Goal: Communication & Community: Answer question/provide support

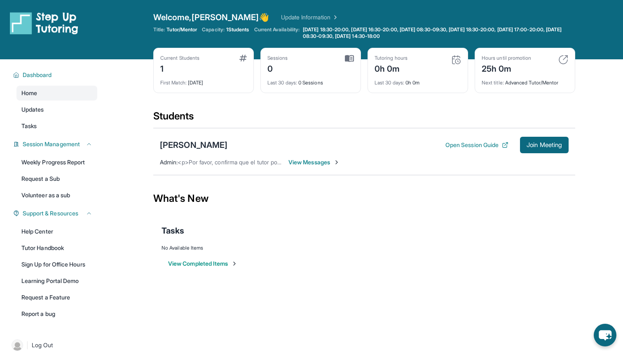
scroll to position [36, 0]
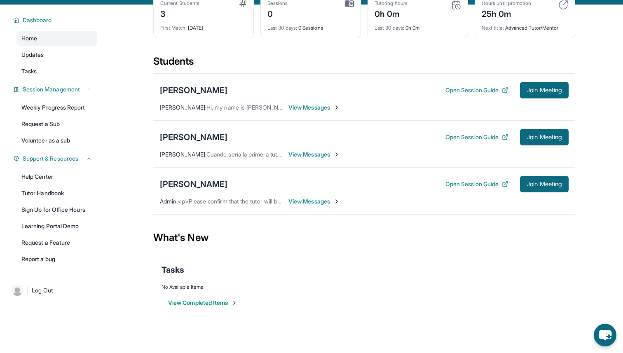
scroll to position [59, 0]
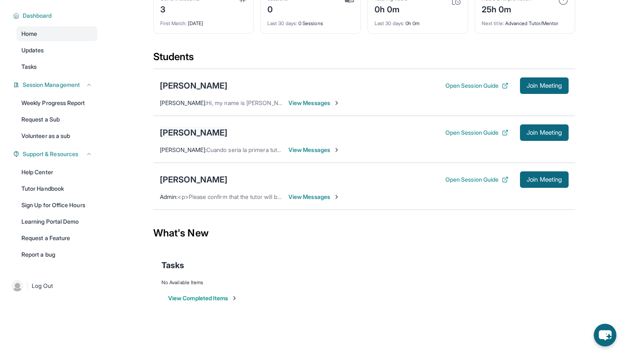
click at [194, 128] on div "[PERSON_NAME]" at bounding box center [194, 133] width 68 height 12
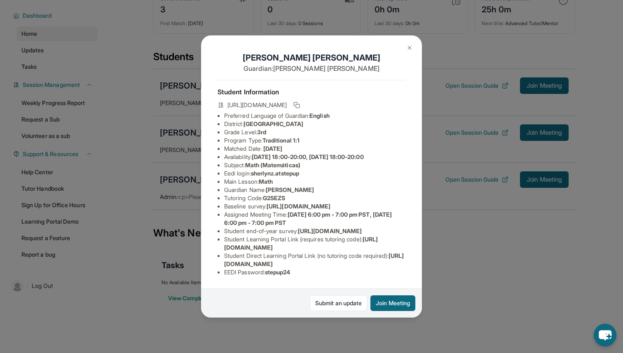
click at [409, 48] on img at bounding box center [409, 47] width 7 height 7
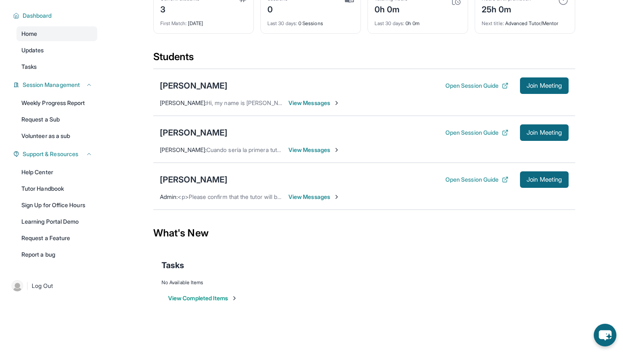
click at [199, 123] on div "[PERSON_NAME] Open Session Guide Join Meeting [PERSON_NAME] : Cuando sería la p…" at bounding box center [364, 139] width 422 height 47
click at [199, 130] on div "[PERSON_NAME]" at bounding box center [194, 133] width 68 height 12
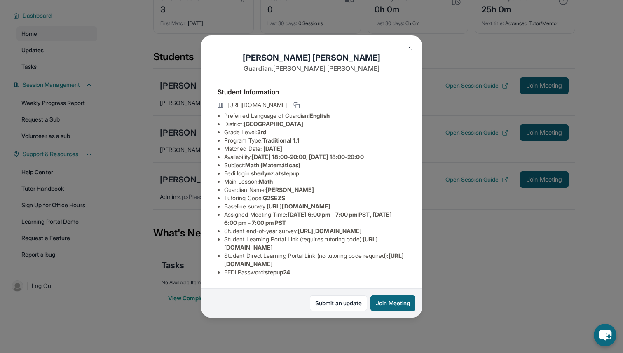
click at [408, 45] on img at bounding box center [409, 47] width 7 height 7
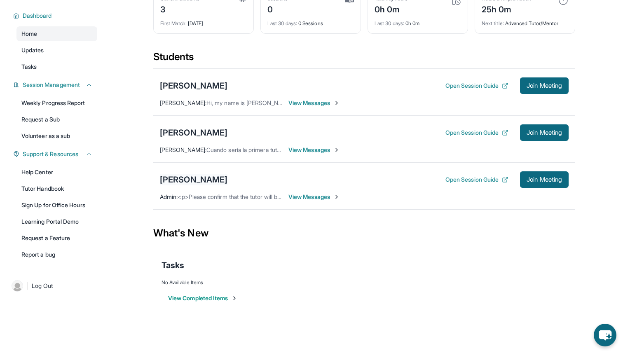
click at [197, 182] on div "[PERSON_NAME]" at bounding box center [194, 180] width 68 height 12
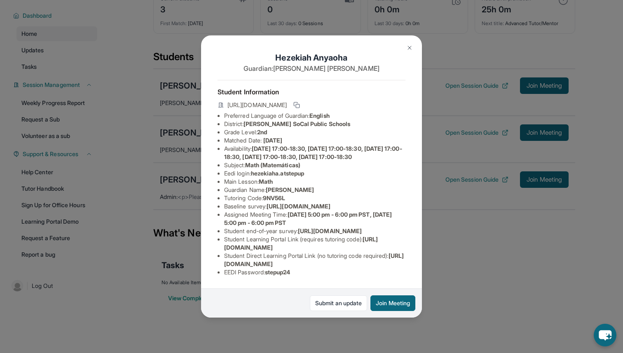
click at [406, 47] on img at bounding box center [409, 47] width 7 height 7
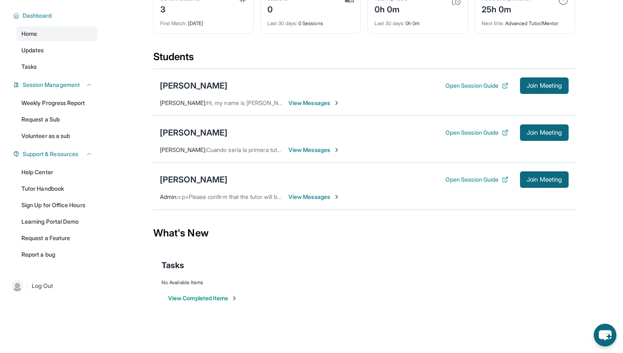
click at [305, 195] on span "View Messages" at bounding box center [313, 197] width 51 height 8
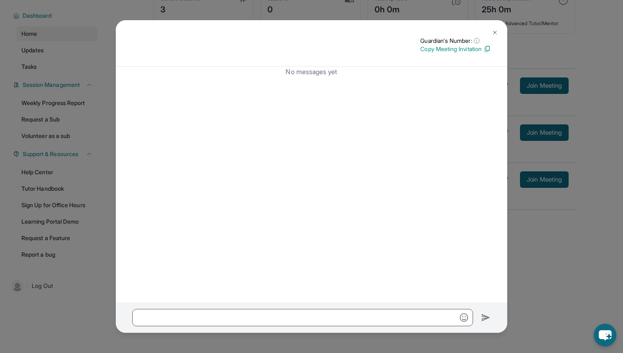
click at [494, 30] on img at bounding box center [494, 32] width 7 height 7
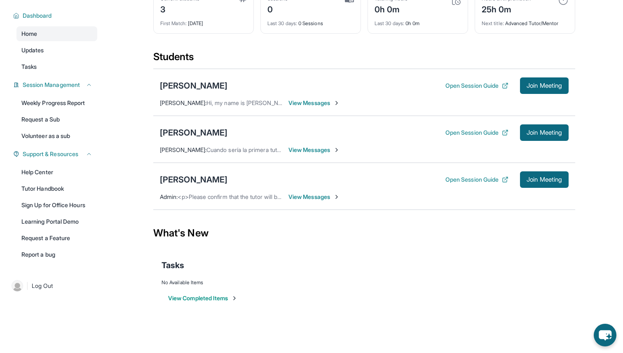
click at [293, 150] on span "View Messages" at bounding box center [313, 150] width 51 height 8
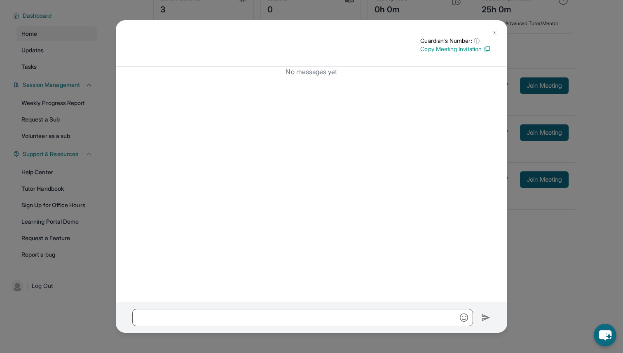
click at [498, 28] on button at bounding box center [494, 32] width 16 height 16
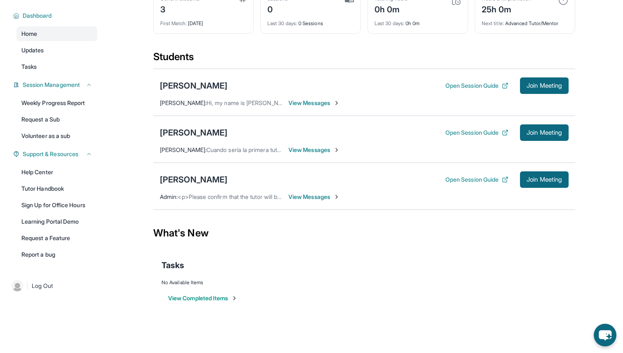
click at [320, 101] on span "View Messages" at bounding box center [313, 103] width 51 height 8
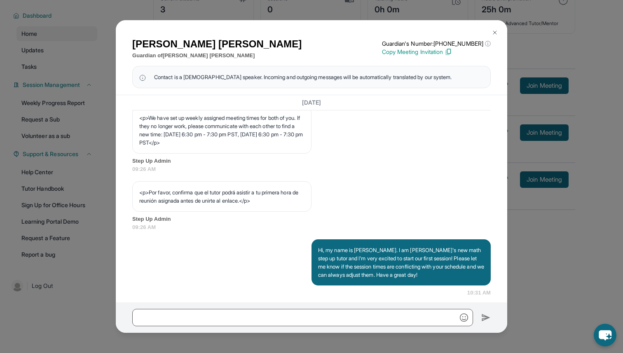
scroll to position [497, 0]
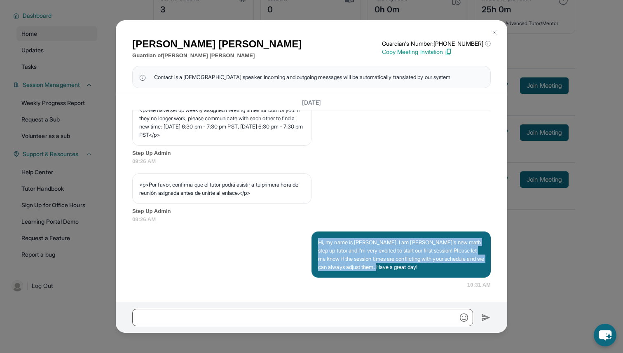
drag, startPoint x: 319, startPoint y: 242, endPoint x: 420, endPoint y: 271, distance: 105.2
click at [419, 271] on p "Hi, my name is [PERSON_NAME]. I am [PERSON_NAME]'s new math step up tutor and I…" at bounding box center [401, 254] width 166 height 33
copy p "Hi, my name is [PERSON_NAME]. I am [PERSON_NAME]'s new math step up tutor and I…"
click at [420, 271] on p "Hi, my name is [PERSON_NAME]. I am [PERSON_NAME]'s new math step up tutor and I…" at bounding box center [401, 254] width 166 height 33
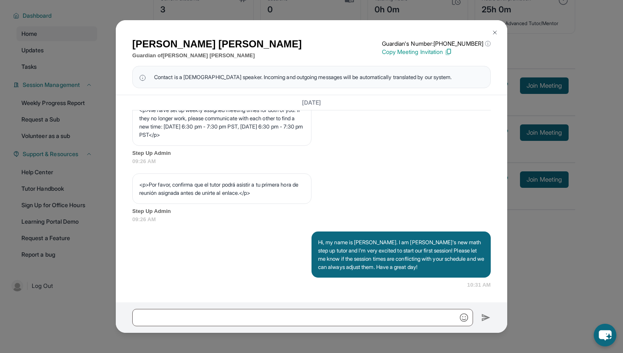
click at [494, 33] on img at bounding box center [494, 32] width 7 height 7
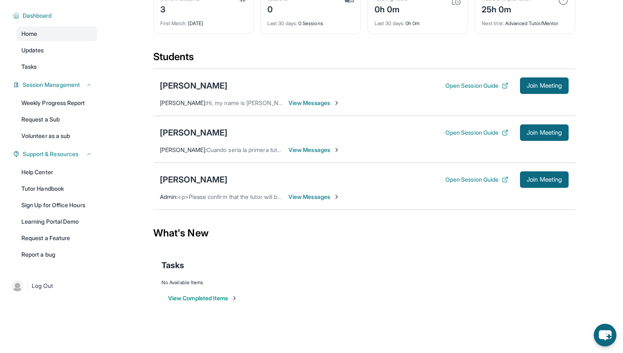
click at [327, 150] on span "View Messages" at bounding box center [313, 150] width 51 height 8
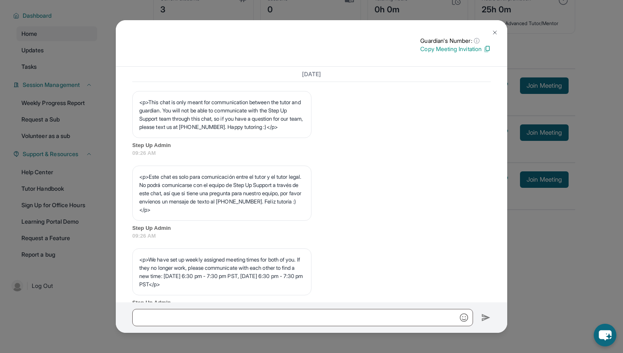
scroll to position [469, 0]
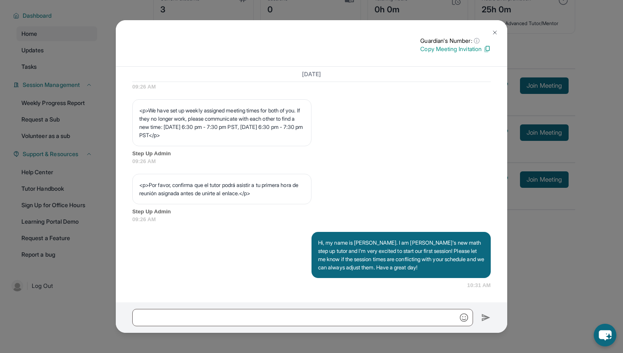
click at [492, 33] on img at bounding box center [494, 32] width 7 height 7
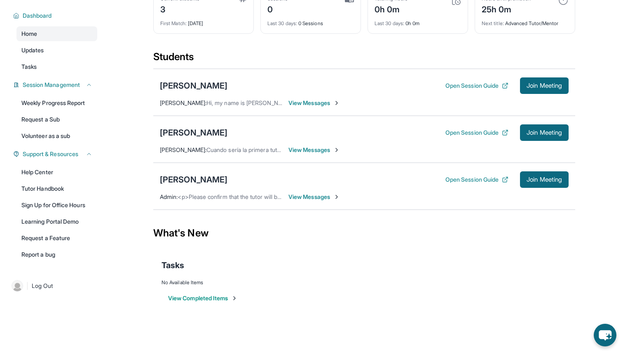
click at [298, 98] on div "[PERSON_NAME] Open Session Guide Join Meeting [PERSON_NAME] : Hi, my name is [P…" at bounding box center [364, 92] width 422 height 47
click at [299, 103] on span "View Messages" at bounding box center [313, 103] width 51 height 8
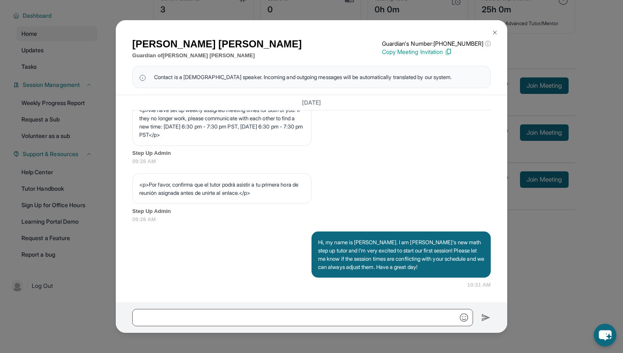
scroll to position [497, 0]
click at [490, 35] on button at bounding box center [494, 32] width 16 height 16
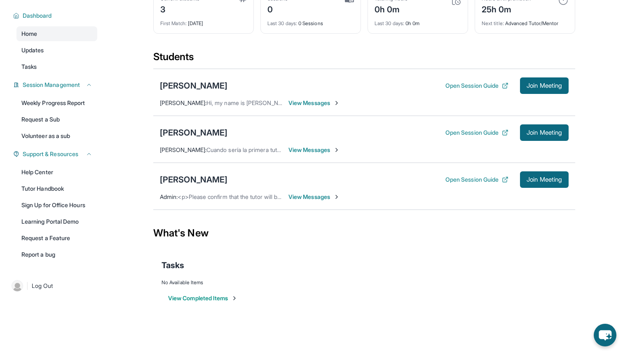
click at [314, 200] on span "View Messages" at bounding box center [313, 197] width 51 height 8
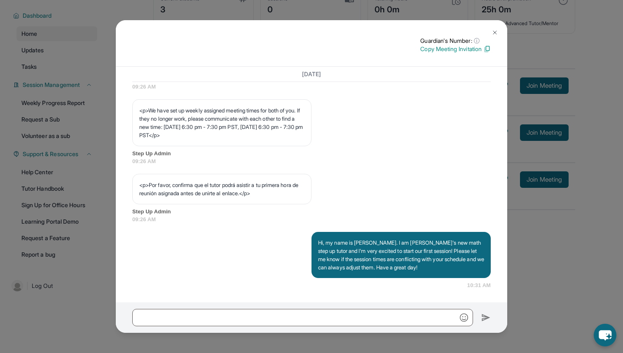
scroll to position [469, 0]
click at [495, 31] on img at bounding box center [494, 32] width 7 height 7
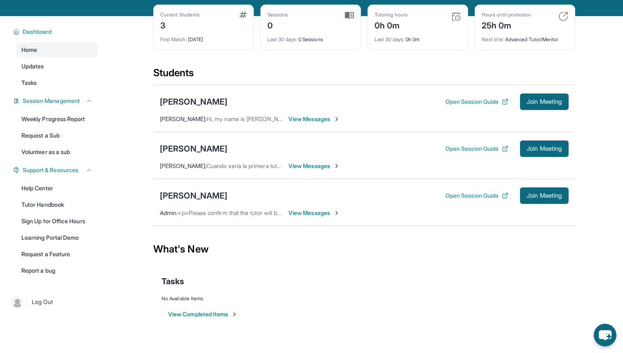
scroll to position [59, 0]
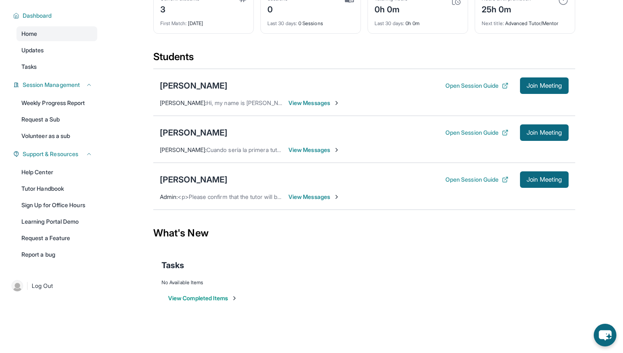
click at [253, 153] on span "Cuando sería la primera tutoría ???" at bounding box center [251, 149] width 90 height 7
click at [254, 150] on span "Cuando sería la primera tutoría ???" at bounding box center [251, 149] width 90 height 7
click at [257, 128] on div "[PERSON_NAME] Open Session Guide Join Meeting" at bounding box center [364, 132] width 408 height 16
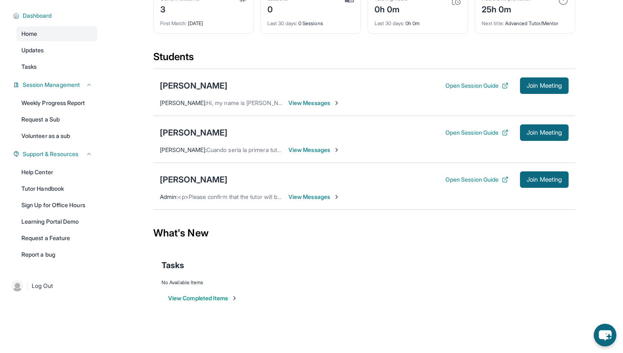
click at [300, 151] on span "View Messages" at bounding box center [313, 150] width 51 height 8
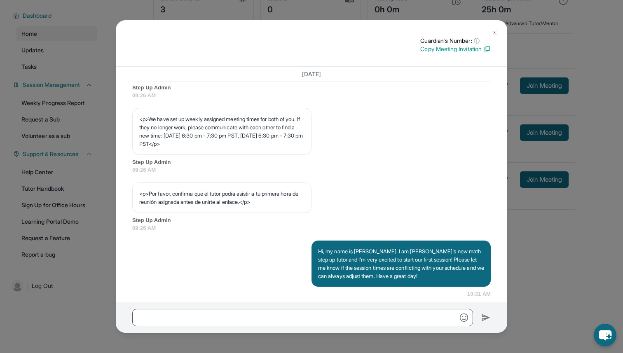
scroll to position [469, 0]
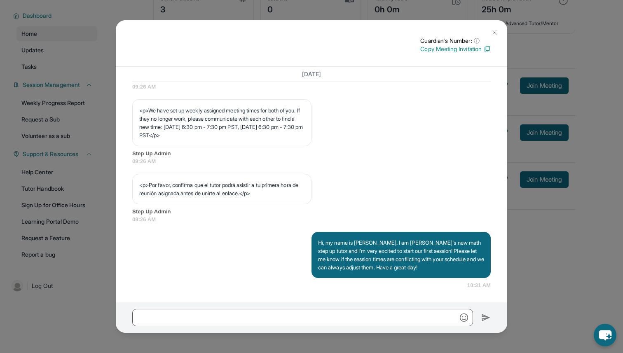
click at [493, 28] on button at bounding box center [494, 32] width 16 height 16
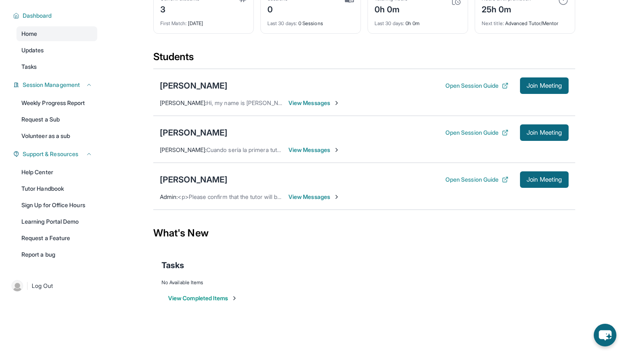
click at [299, 151] on span "View Messages" at bounding box center [313, 150] width 51 height 8
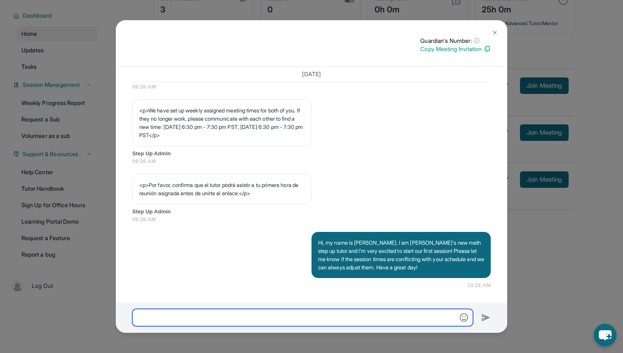
click at [294, 317] on input "text" at bounding box center [302, 317] width 341 height 17
paste input "**********"
type input "**********"
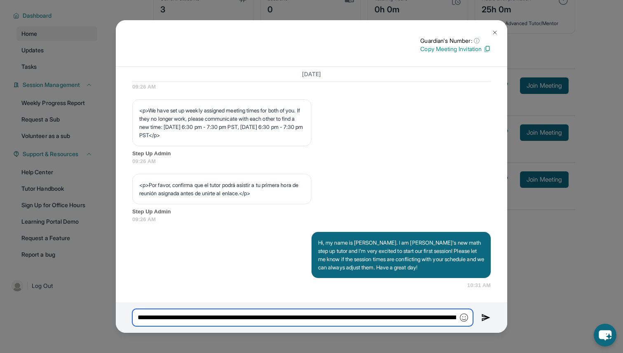
scroll to position [0, 387]
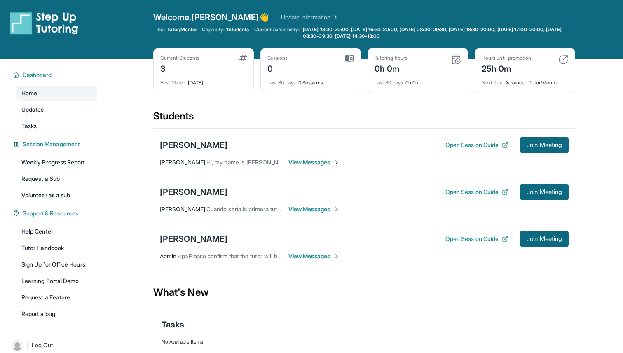
scroll to position [59, 0]
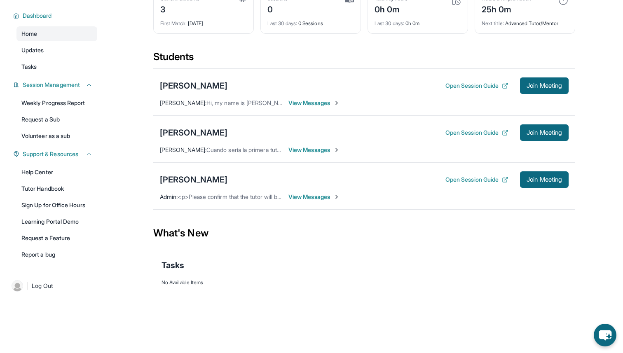
click at [305, 149] on span "View Messages" at bounding box center [313, 150] width 51 height 8
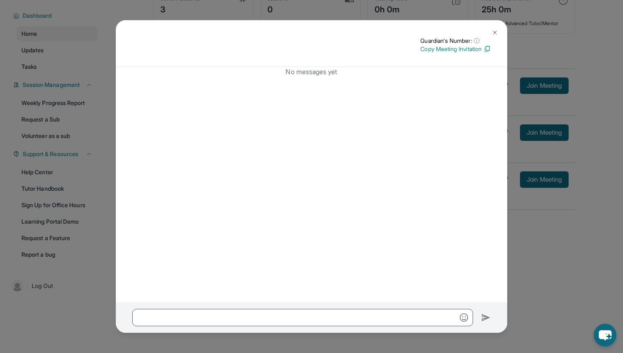
click at [495, 33] on img at bounding box center [494, 32] width 7 height 7
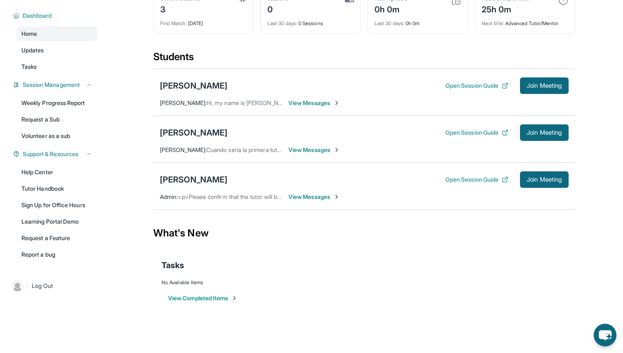
scroll to position [0, 0]
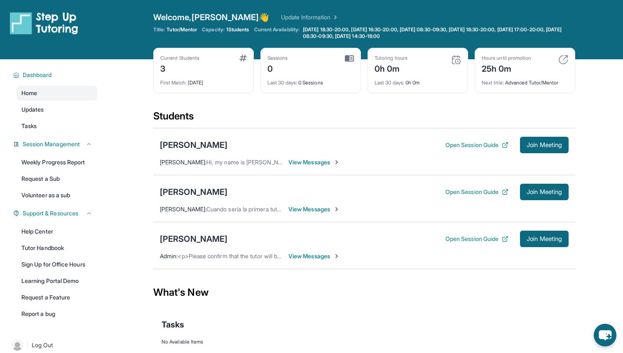
click at [245, 211] on span "Cuando sería la primera tutoría ???" at bounding box center [251, 208] width 90 height 7
click at [300, 209] on span "View Messages" at bounding box center [313, 209] width 51 height 8
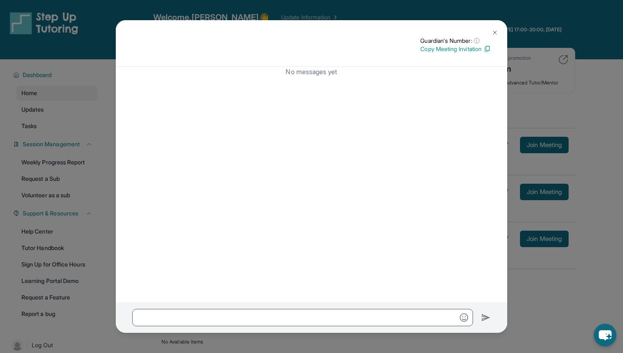
click at [494, 30] on img at bounding box center [494, 32] width 7 height 7
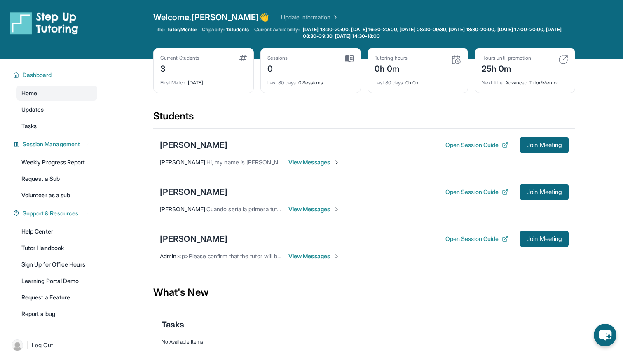
click at [324, 208] on span "View Messages" at bounding box center [313, 209] width 51 height 8
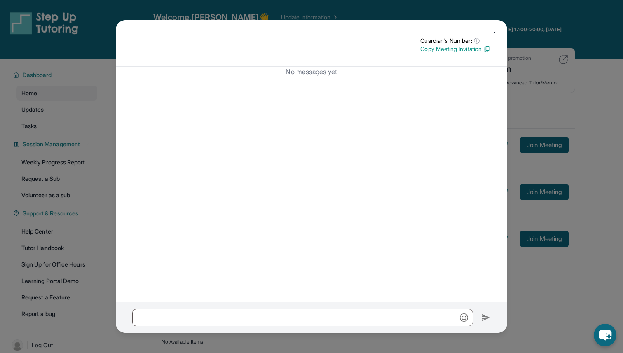
click at [492, 30] on img at bounding box center [494, 32] width 7 height 7
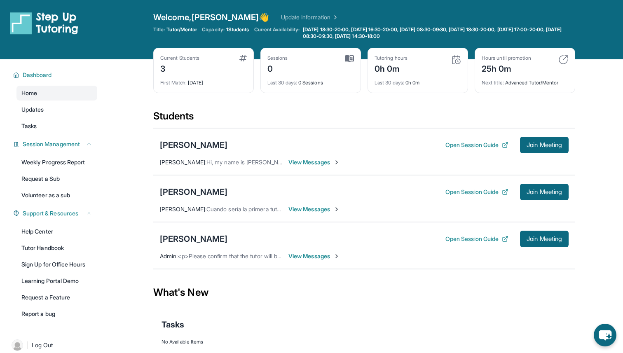
click at [308, 165] on span "View Messages" at bounding box center [313, 162] width 51 height 8
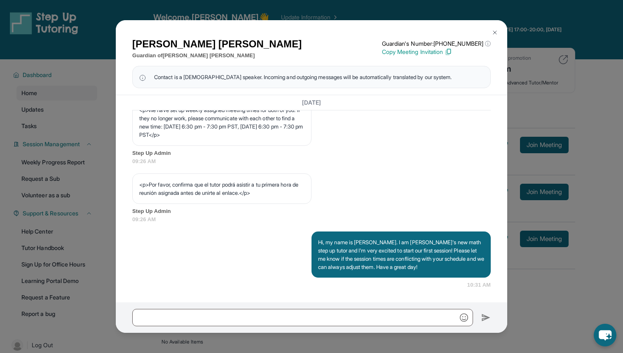
scroll to position [59, 0]
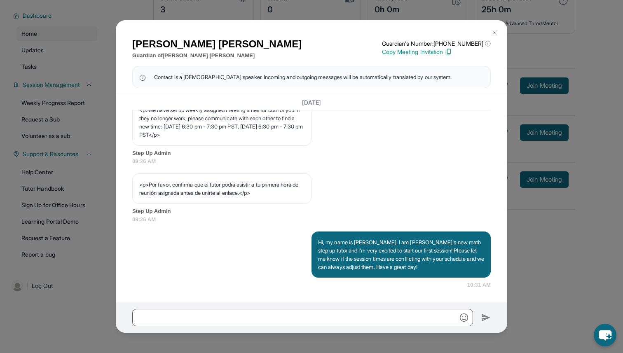
click at [495, 32] on img at bounding box center [494, 32] width 7 height 7
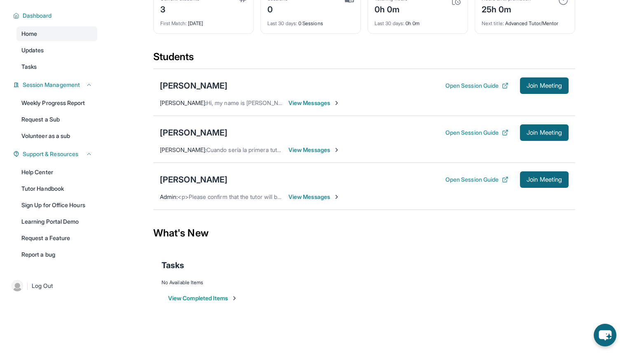
click at [289, 146] on span "View Messages" at bounding box center [313, 150] width 51 height 8
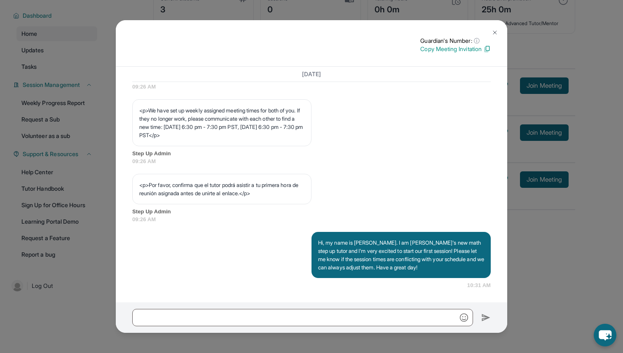
scroll to position [469, 0]
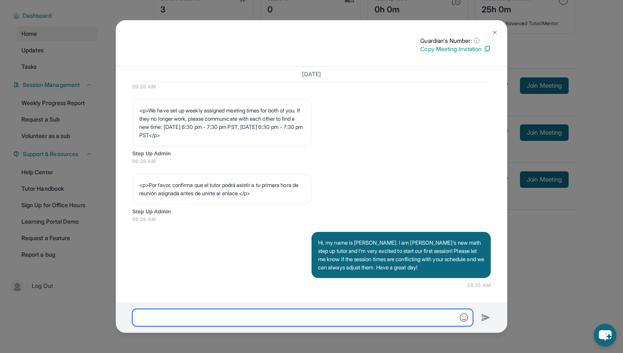
click at [269, 320] on input "text" at bounding box center [302, 317] width 341 height 17
paste input "**********"
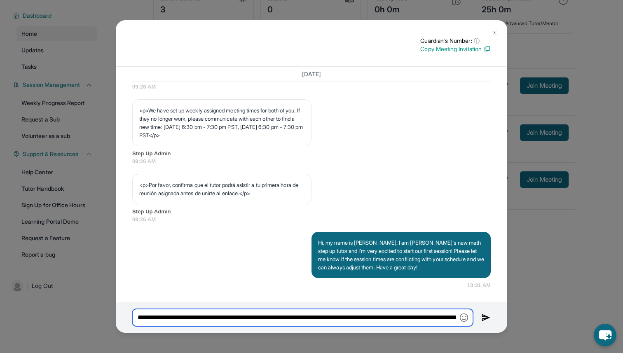
scroll to position [0, 387]
click at [142, 314] on input "**********" at bounding box center [302, 317] width 341 height 17
click at [226, 319] on input "**********" at bounding box center [302, 317] width 341 height 17
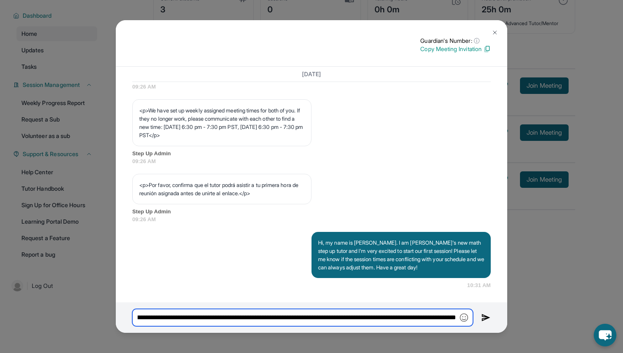
scroll to position [0, 276]
click at [186, 317] on input "**********" at bounding box center [302, 317] width 341 height 17
type input "**********"
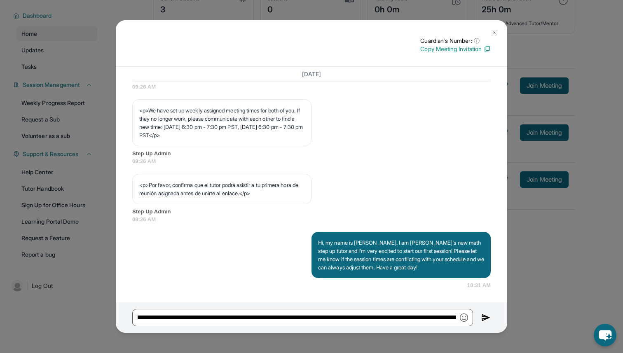
scroll to position [0, 0]
click at [496, 29] on img at bounding box center [494, 32] width 7 height 7
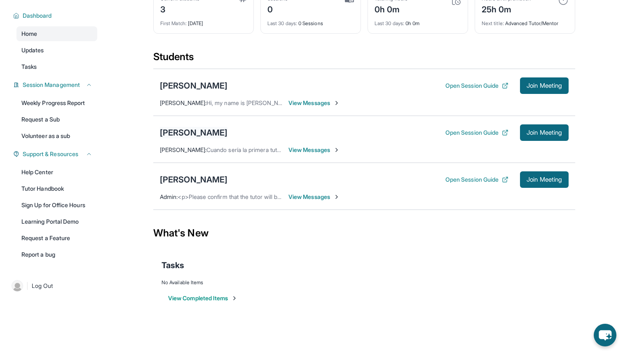
click at [213, 131] on div "[PERSON_NAME]" at bounding box center [194, 133] width 68 height 12
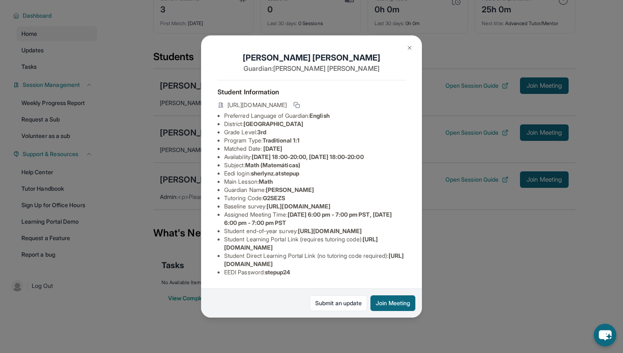
click at [410, 46] on img at bounding box center [409, 47] width 7 height 7
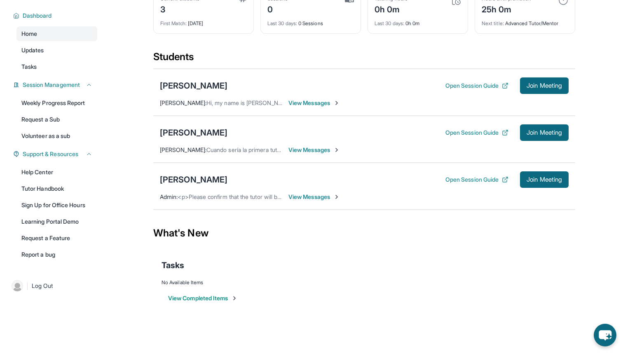
click at [315, 150] on span "View Messages" at bounding box center [313, 150] width 51 height 8
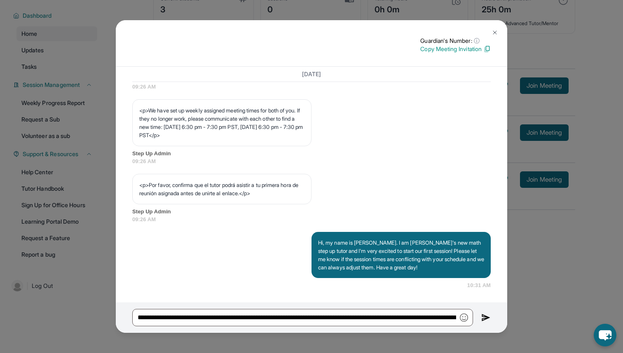
scroll to position [469, 0]
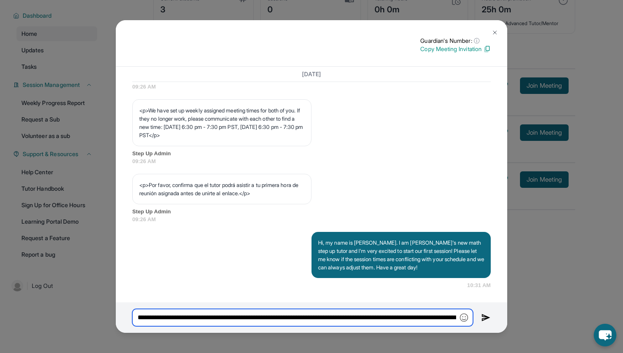
click at [418, 324] on input "**********" at bounding box center [302, 317] width 341 height 17
click at [440, 314] on input "**********" at bounding box center [302, 317] width 341 height 17
click at [413, 318] on input "**********" at bounding box center [302, 317] width 341 height 17
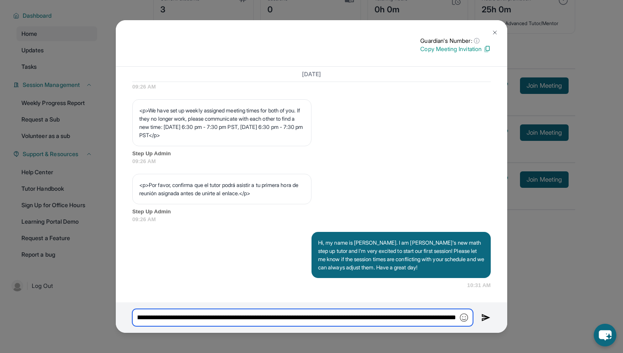
type input "**********"
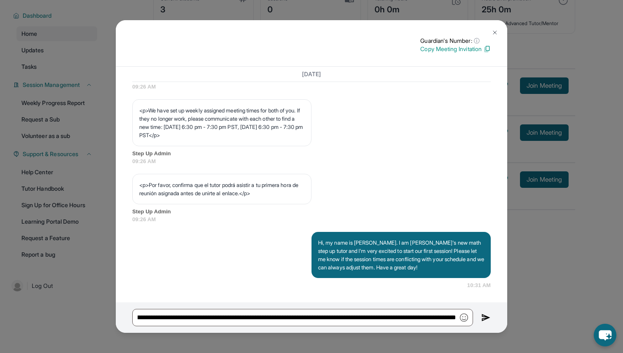
click at [486, 315] on img at bounding box center [485, 318] width 9 height 10
click at [486, 319] on img at bounding box center [485, 318] width 9 height 10
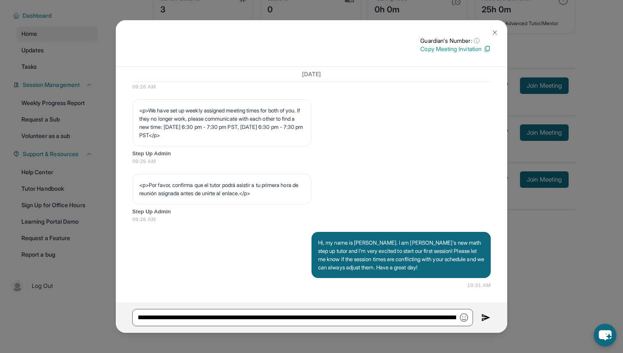
click at [486, 319] on img at bounding box center [485, 318] width 9 height 10
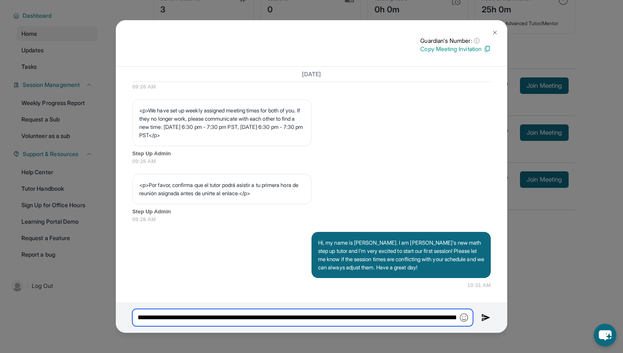
click at [410, 315] on input "**********" at bounding box center [302, 317] width 341 height 17
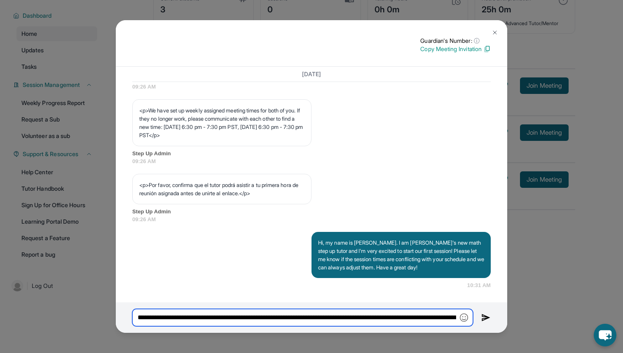
click at [443, 320] on input "**********" at bounding box center [302, 317] width 341 height 17
click at [430, 314] on input "**********" at bounding box center [302, 317] width 341 height 17
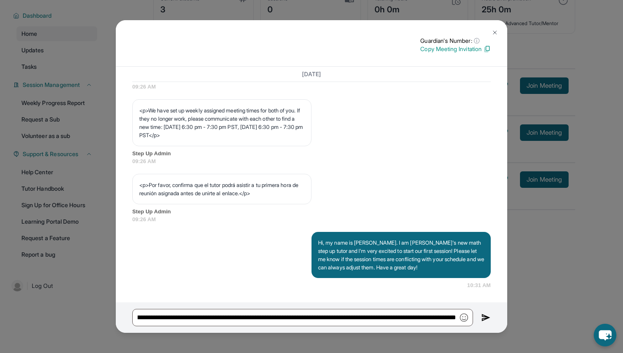
scroll to position [0, 0]
click at [336, 308] on div "**********" at bounding box center [311, 317] width 391 height 30
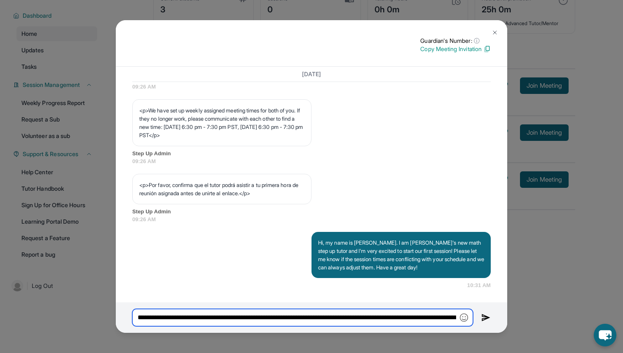
click at [336, 309] on input "**********" at bounding box center [302, 317] width 341 height 17
click at [336, 314] on input "**********" at bounding box center [302, 317] width 341 height 17
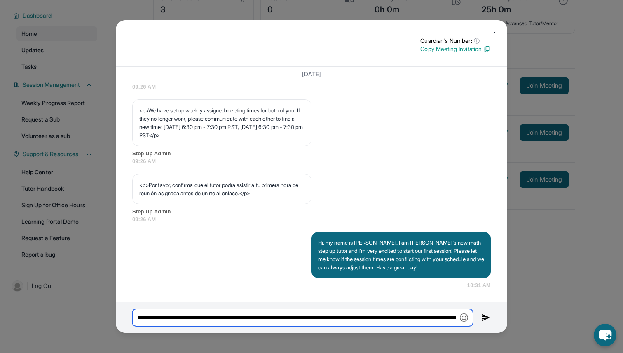
click at [336, 314] on input "**********" at bounding box center [302, 317] width 341 height 17
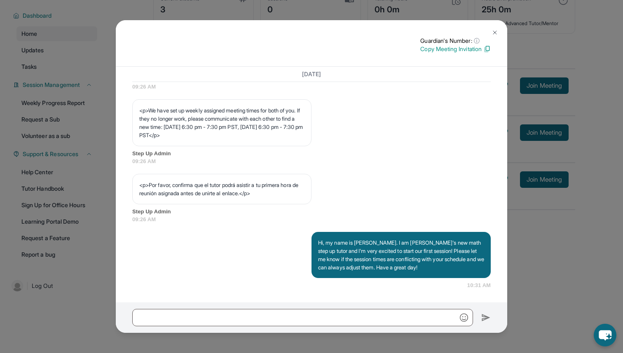
click at [496, 32] on img at bounding box center [494, 32] width 7 height 7
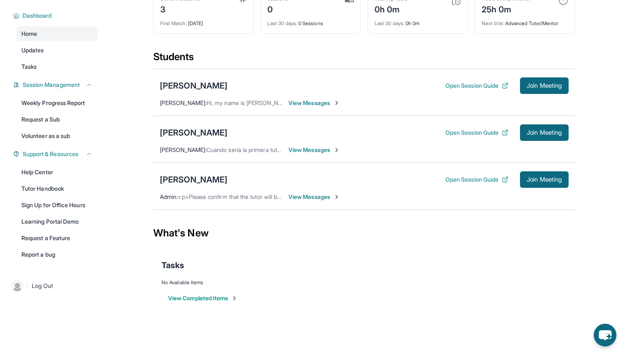
click at [310, 104] on span "View Messages" at bounding box center [313, 103] width 51 height 8
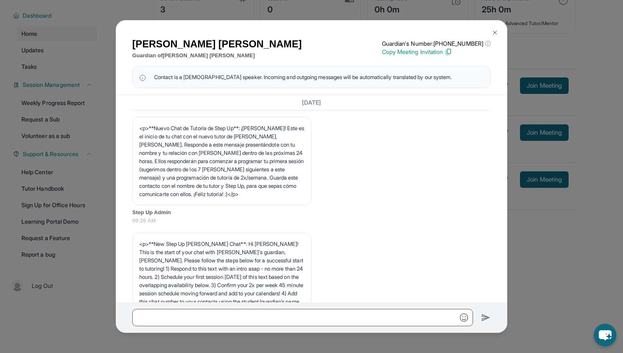
scroll to position [50, 0]
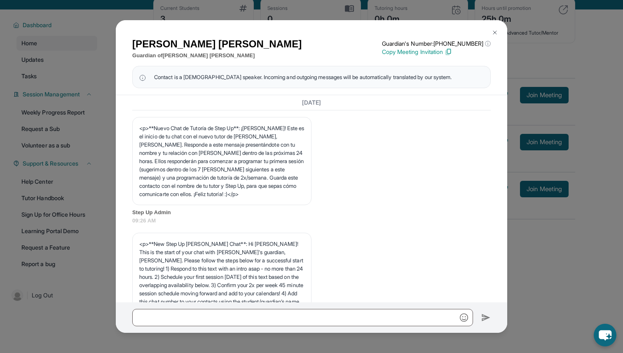
click at [492, 35] on img at bounding box center [494, 32] width 7 height 7
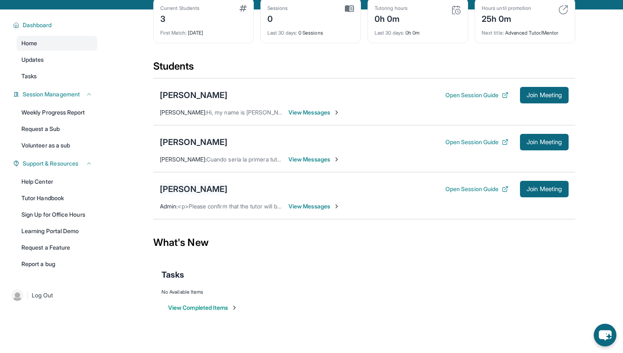
click at [224, 194] on div "[PERSON_NAME]" at bounding box center [194, 189] width 68 height 12
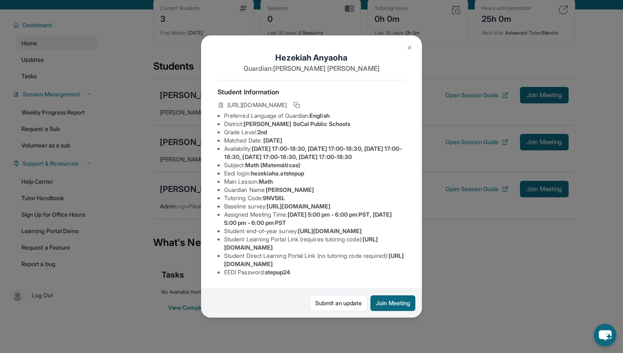
scroll to position [0, 0]
click at [409, 54] on button at bounding box center [409, 48] width 16 height 16
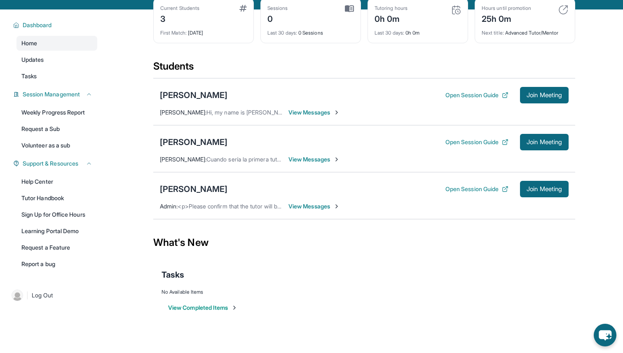
click at [311, 154] on div "[PERSON_NAME] Open Session Guide Join Meeting [PERSON_NAME] : Cuando sería la p…" at bounding box center [364, 148] width 422 height 47
click at [311, 156] on span "View Messages" at bounding box center [313, 159] width 51 height 8
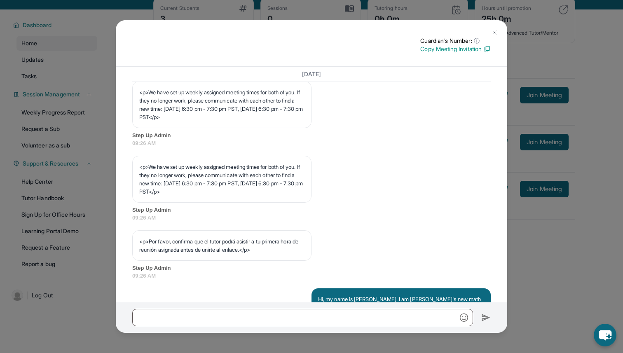
scroll to position [392, 0]
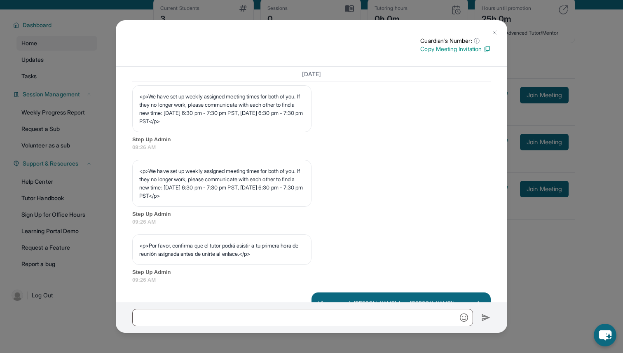
click at [491, 34] on button at bounding box center [494, 32] width 16 height 16
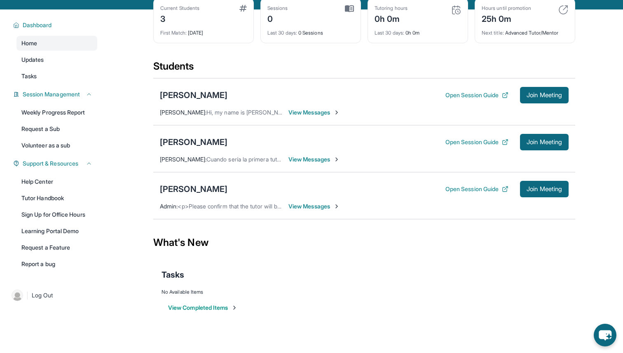
click at [309, 205] on span "View Messages" at bounding box center [313, 206] width 51 height 8
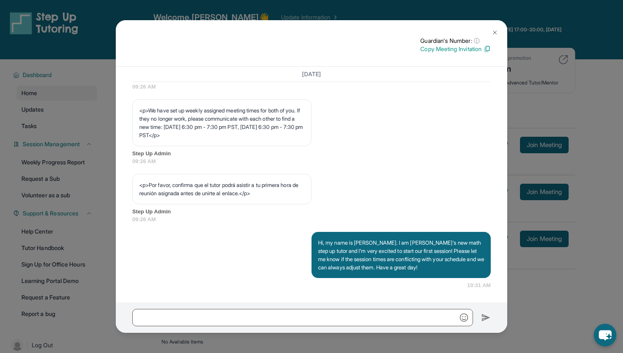
scroll to position [59, 0]
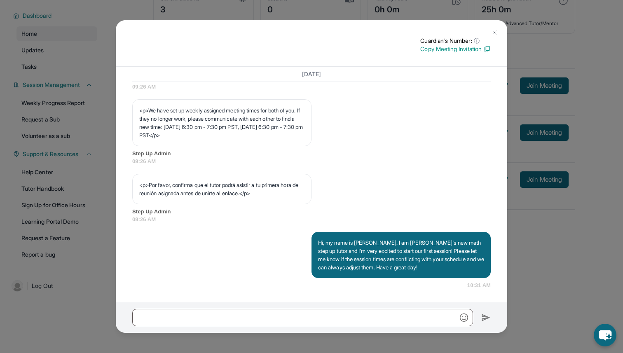
click at [496, 30] on img at bounding box center [494, 32] width 7 height 7
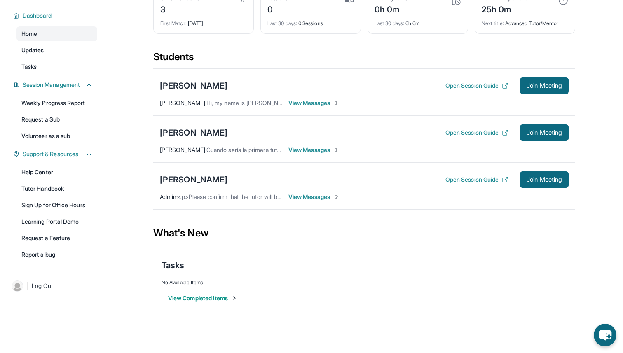
scroll to position [0, 0]
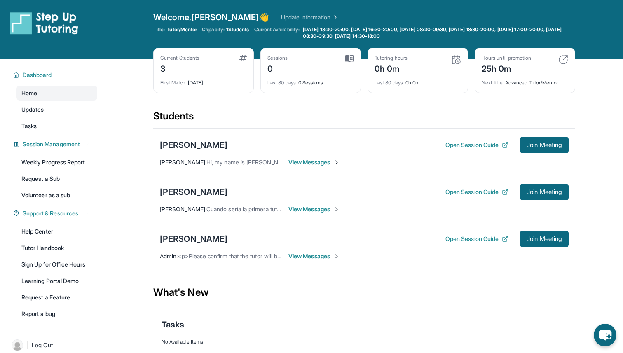
click at [211, 77] on div "First Match : 1 day ago" at bounding box center [203, 81] width 86 height 12
click at [246, 57] on img at bounding box center [242, 58] width 7 height 7
click at [244, 57] on img at bounding box center [242, 58] width 7 height 7
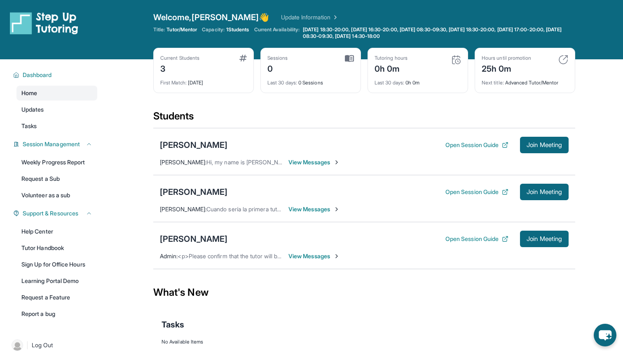
click at [42, 100] on link "Home" at bounding box center [56, 93] width 81 height 15
click at [193, 238] on div "[PERSON_NAME]" at bounding box center [194, 239] width 68 height 12
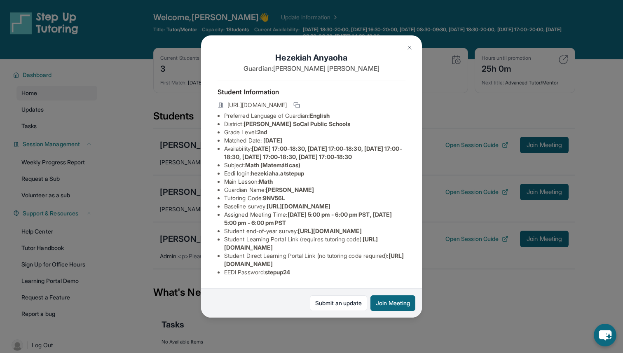
click at [406, 47] on img at bounding box center [409, 47] width 7 height 7
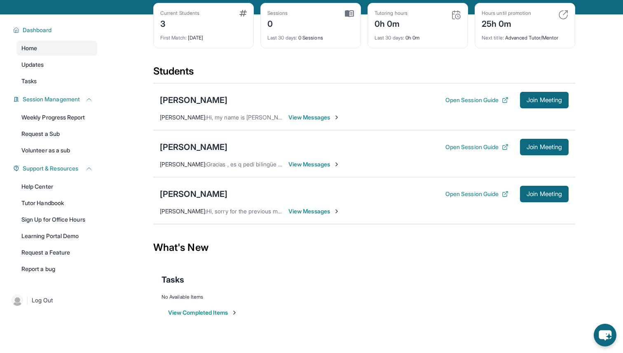
scroll to position [59, 0]
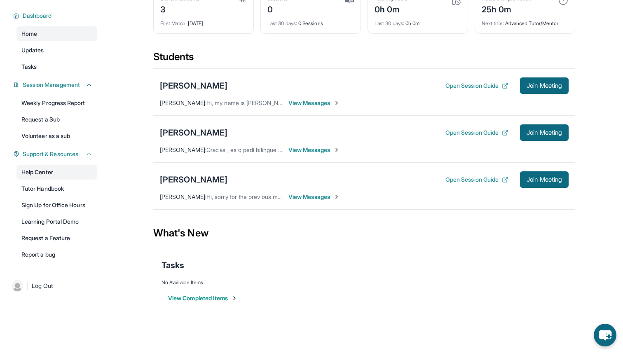
click at [51, 169] on link "Help Center" at bounding box center [56, 172] width 81 height 15
